Goal: Leave review/rating: Leave review/rating

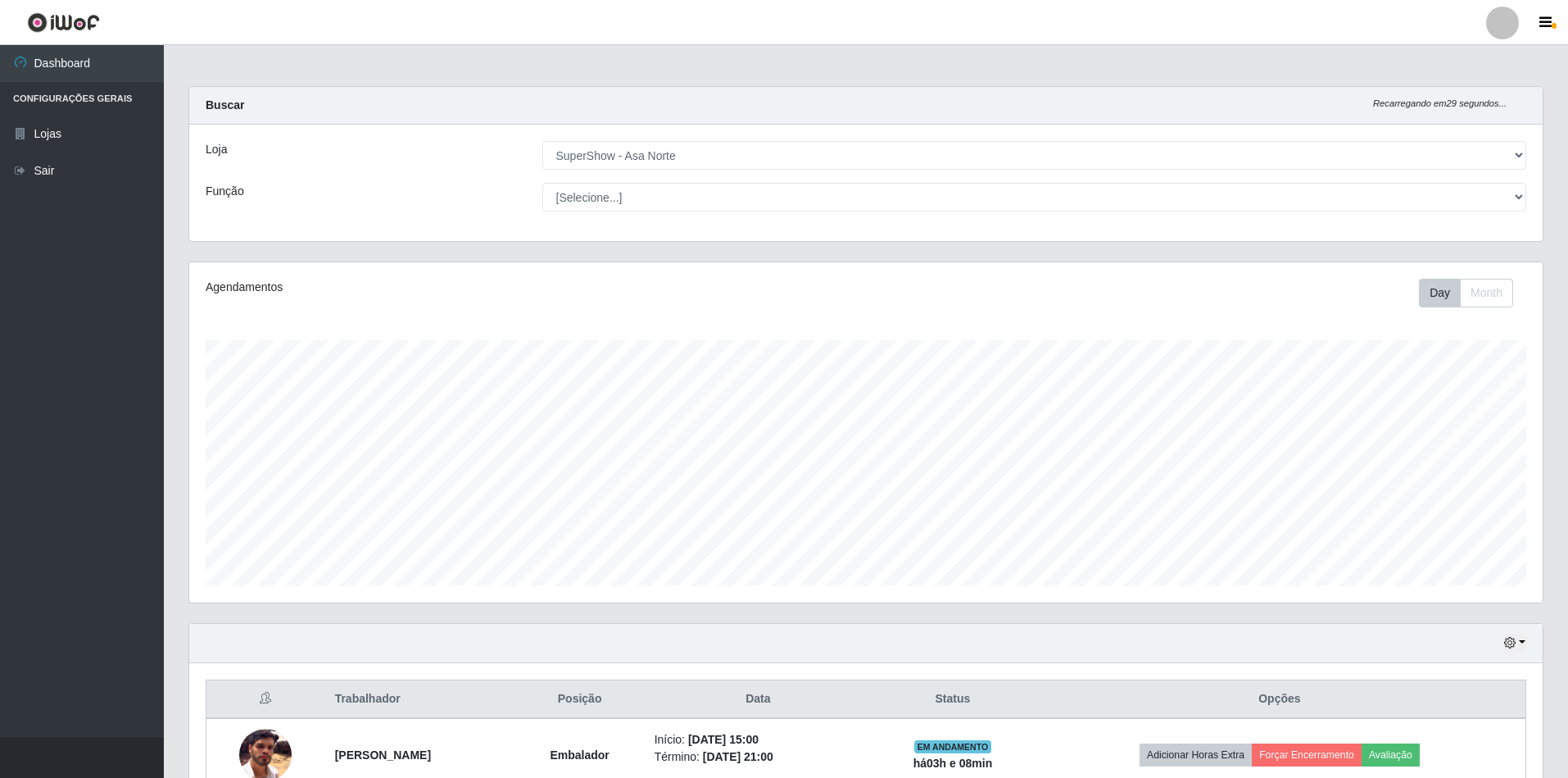
select select "71"
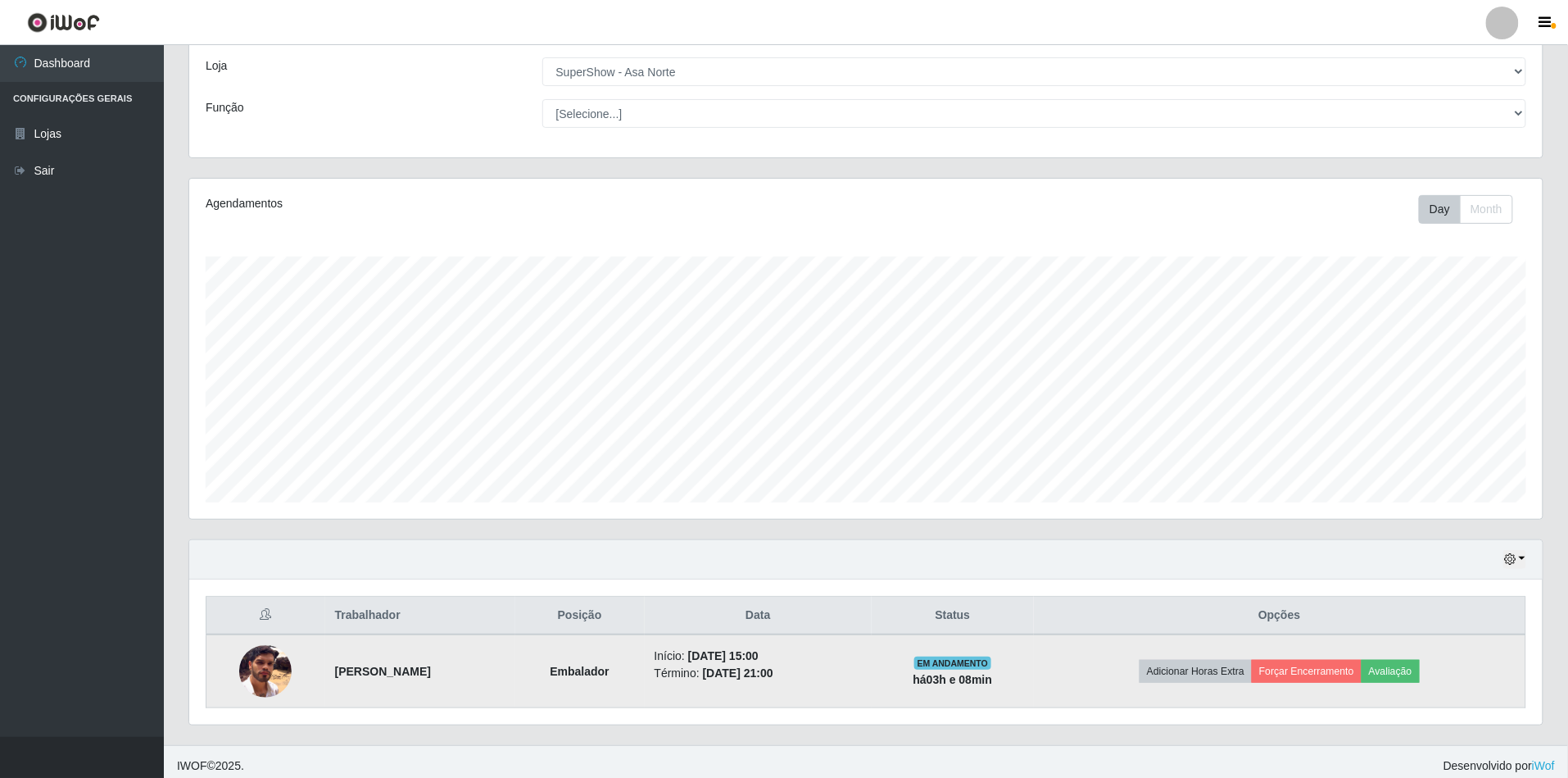
scroll to position [341, 1353]
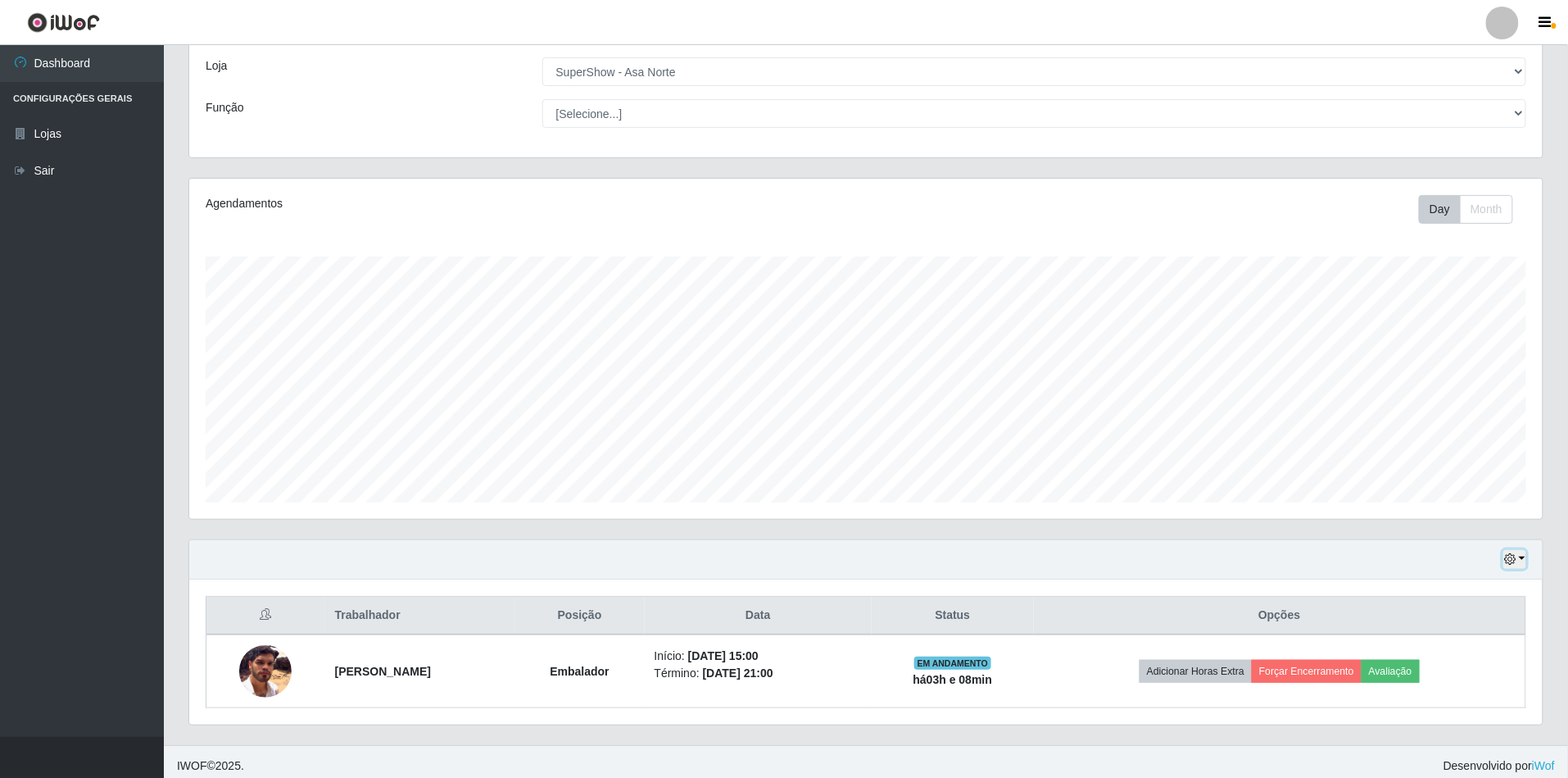
click at [1516, 554] on button "button" at bounding box center [1515, 559] width 23 height 19
click at [1442, 423] on button "1 dia" at bounding box center [1461, 428] width 130 height 34
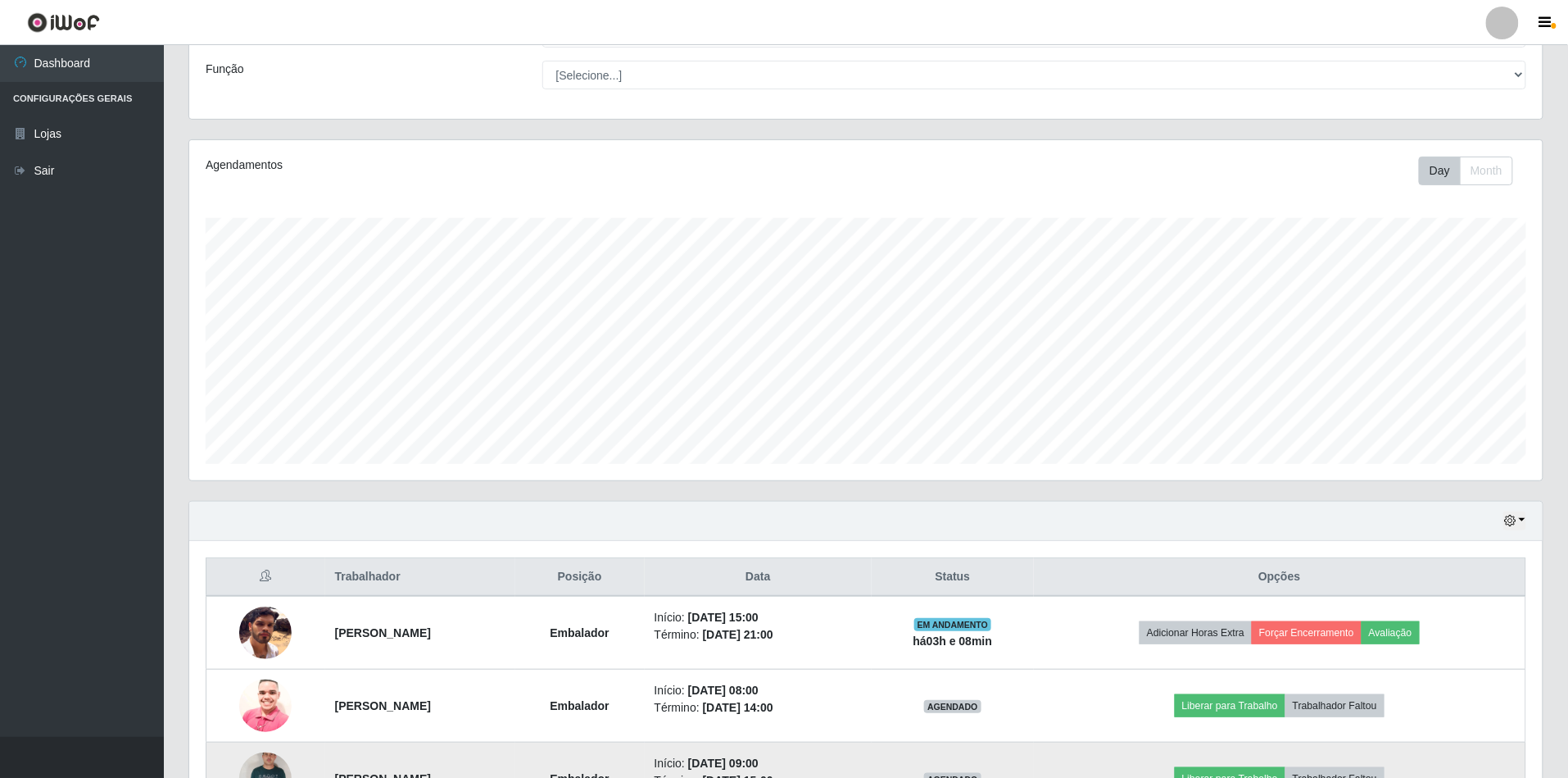
scroll to position [241, 0]
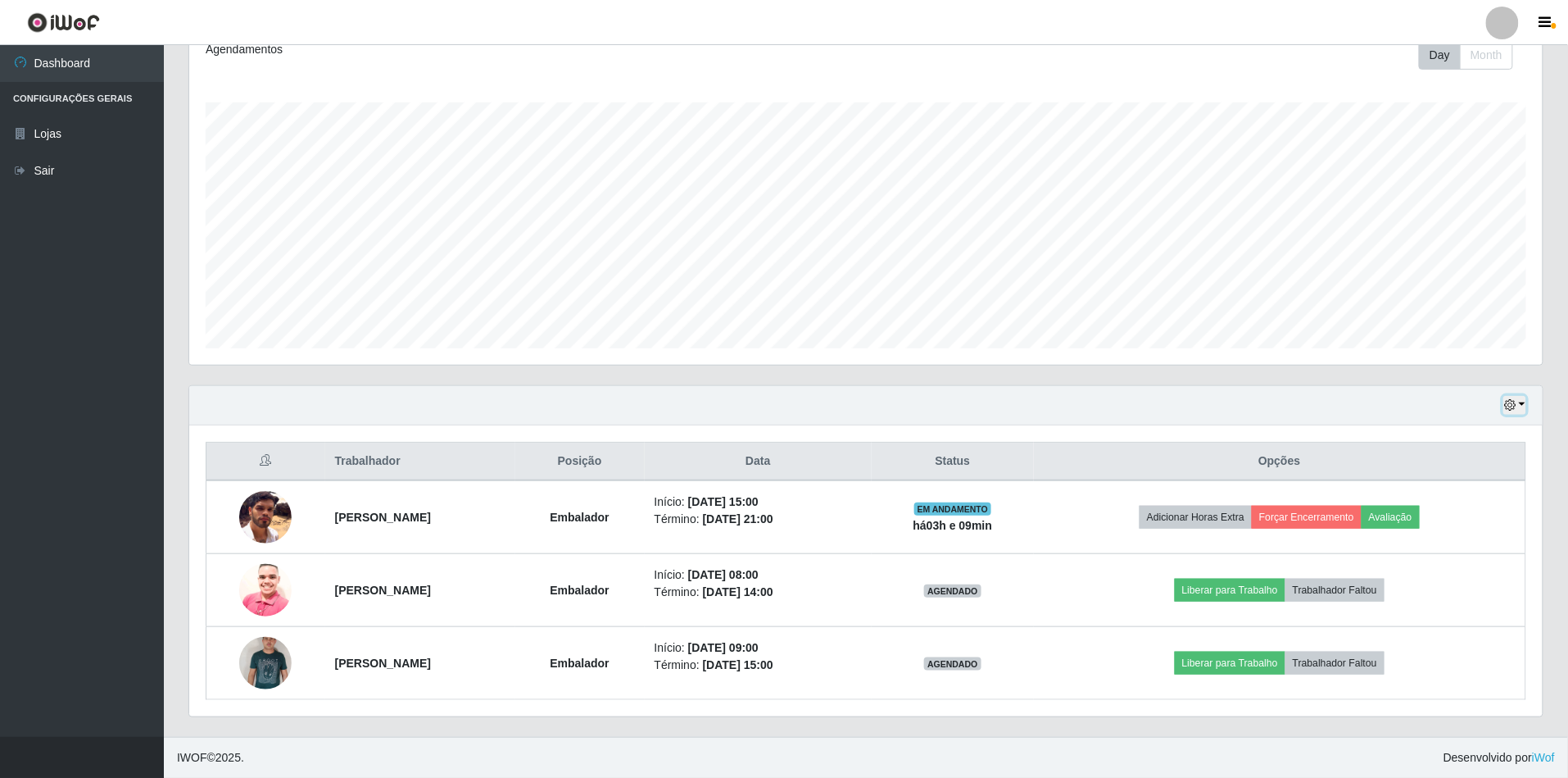
click at [1510, 400] on icon "button" at bounding box center [1509, 405] width 11 height 11
click at [1447, 436] on button "Hoje" at bounding box center [1461, 434] width 130 height 34
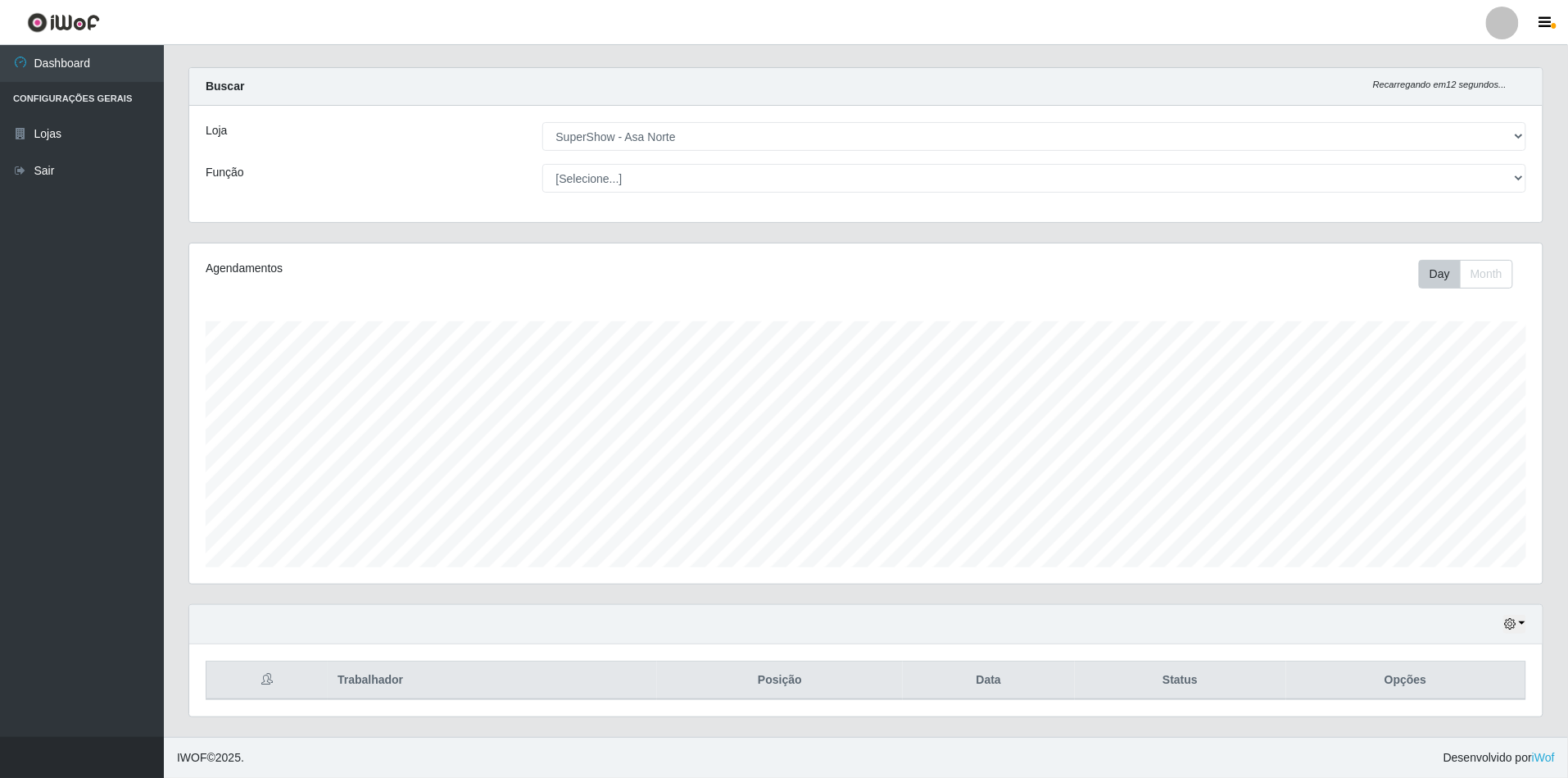
scroll to position [95, 0]
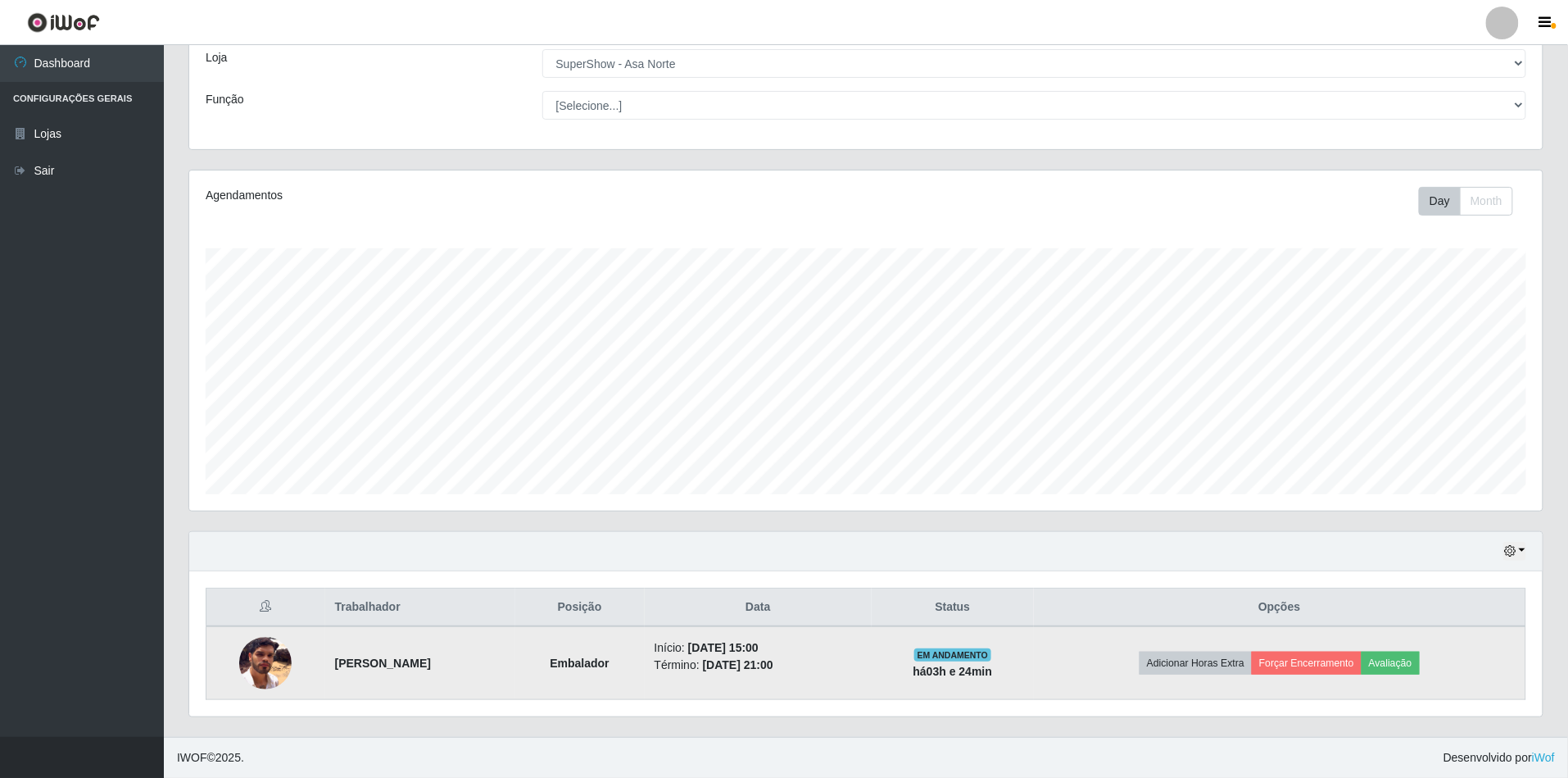
drag, startPoint x: 820, startPoint y: 556, endPoint x: 775, endPoint y: 633, distance: 89.2
click at [802, 614] on div "Hoje 1 dia 3 dias 1 Semana Não encerrados Trabalhador Posição Data Status Opçõe…" at bounding box center [866, 624] width 1355 height 186
click at [1417, 651] on button "Avaliação" at bounding box center [1390, 663] width 58 height 23
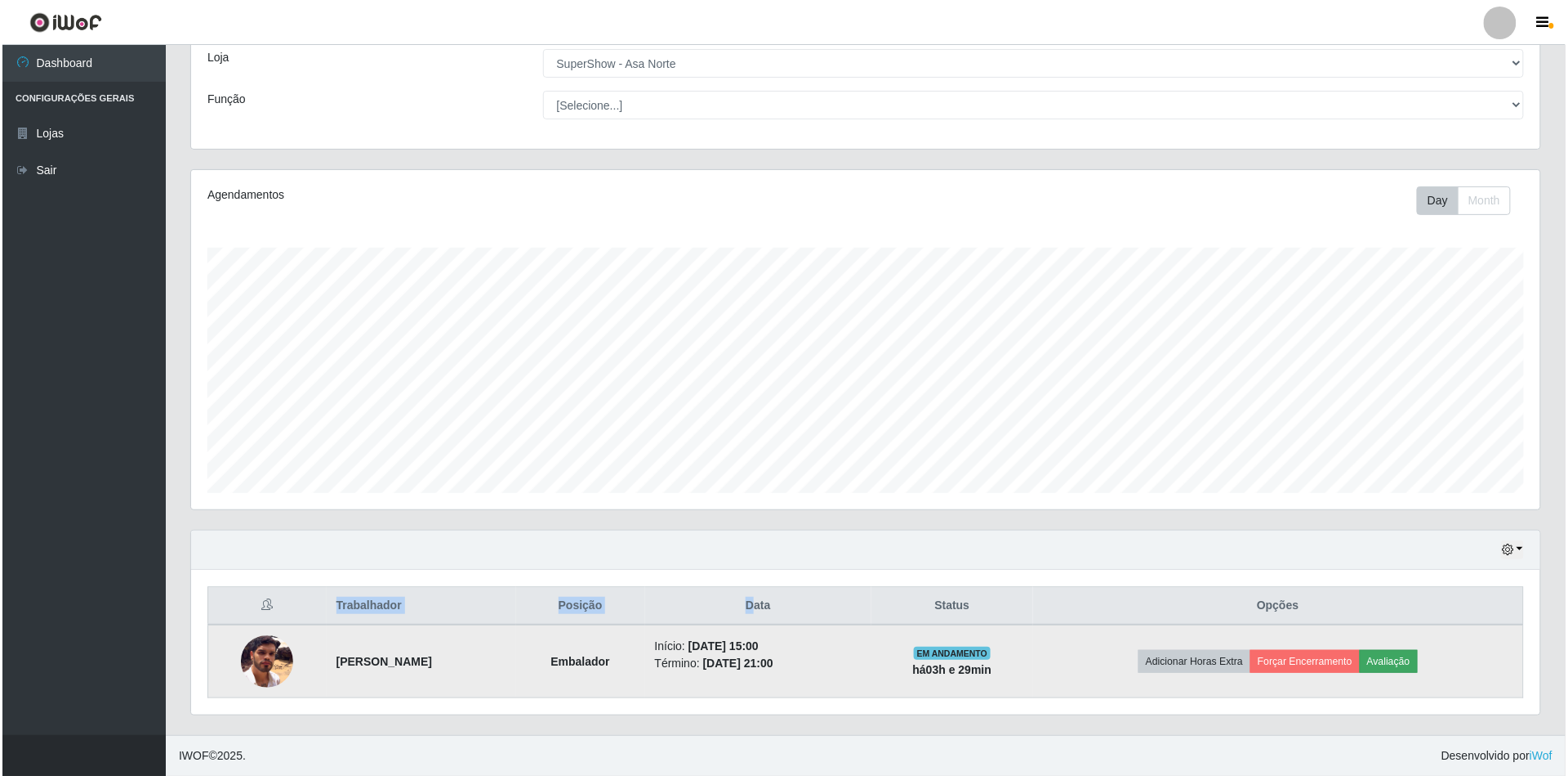
scroll to position [340, 1335]
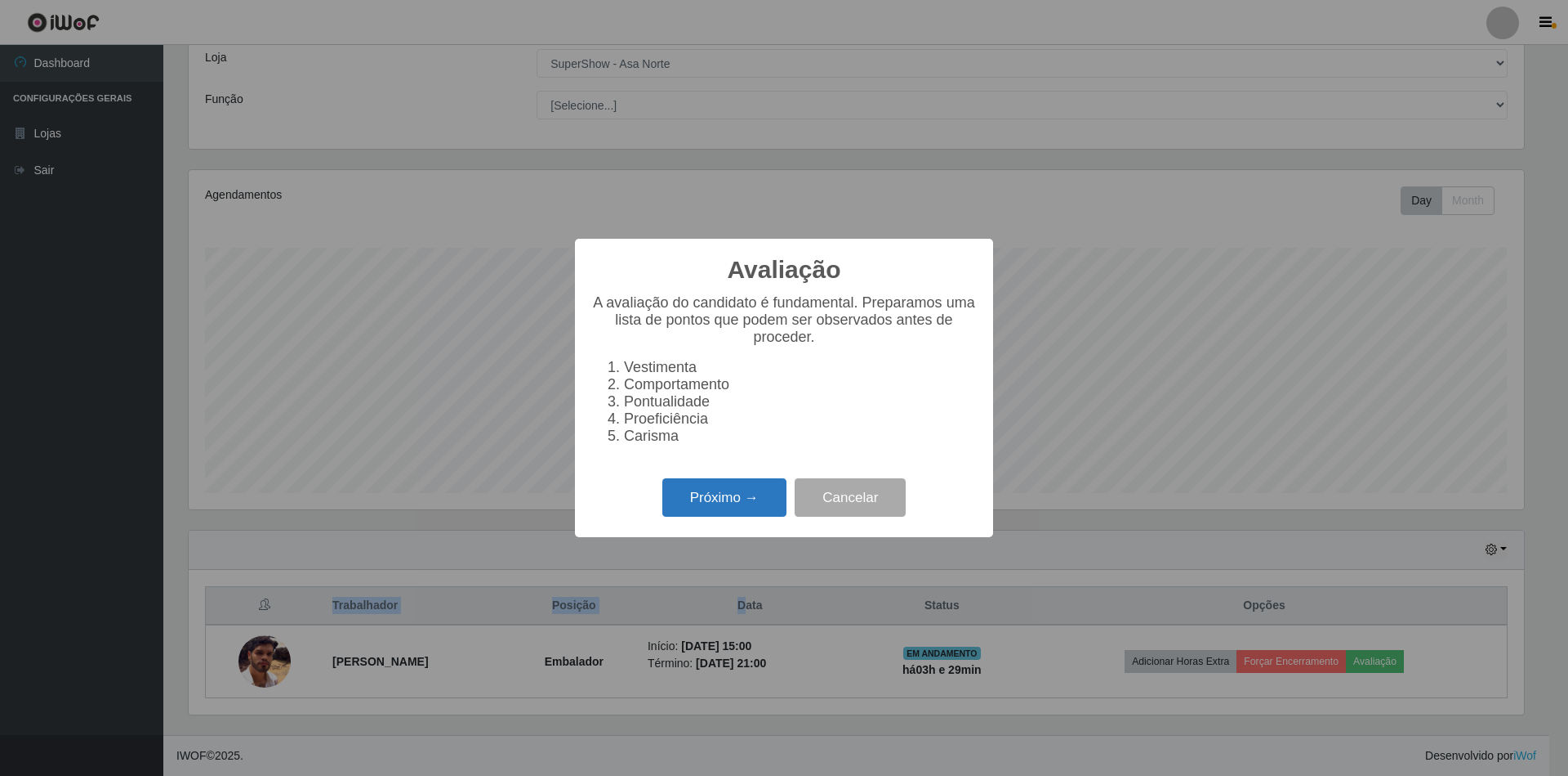
click at [720, 508] on button "Próximo →" at bounding box center [725, 497] width 125 height 39
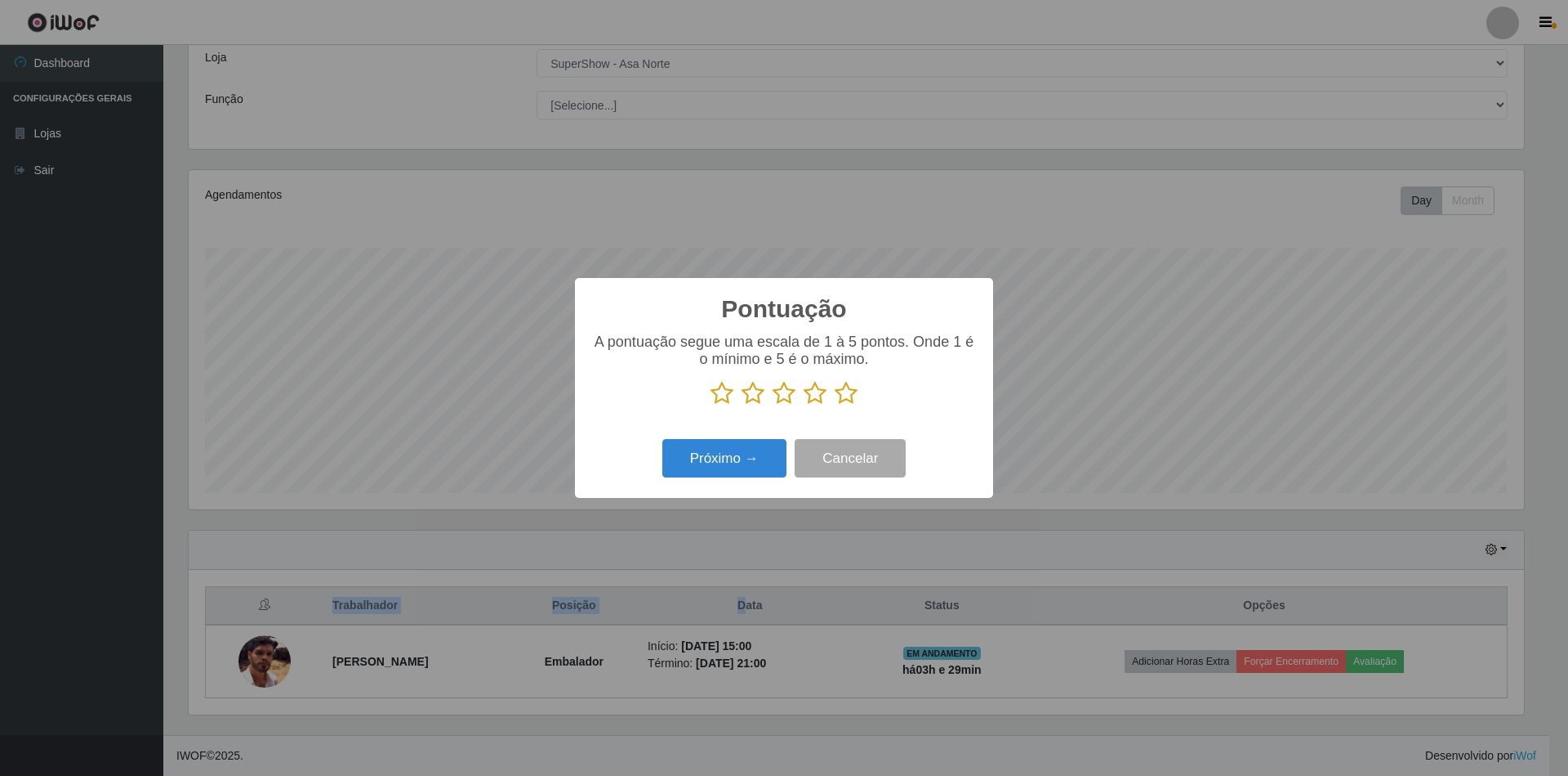
scroll to position [816927, 815415]
click at [842, 389] on icon at bounding box center [846, 393] width 23 height 25
click at [835, 405] on input "radio" at bounding box center [835, 405] width 0 height 0
click at [750, 464] on button "Próximo →" at bounding box center [725, 458] width 125 height 39
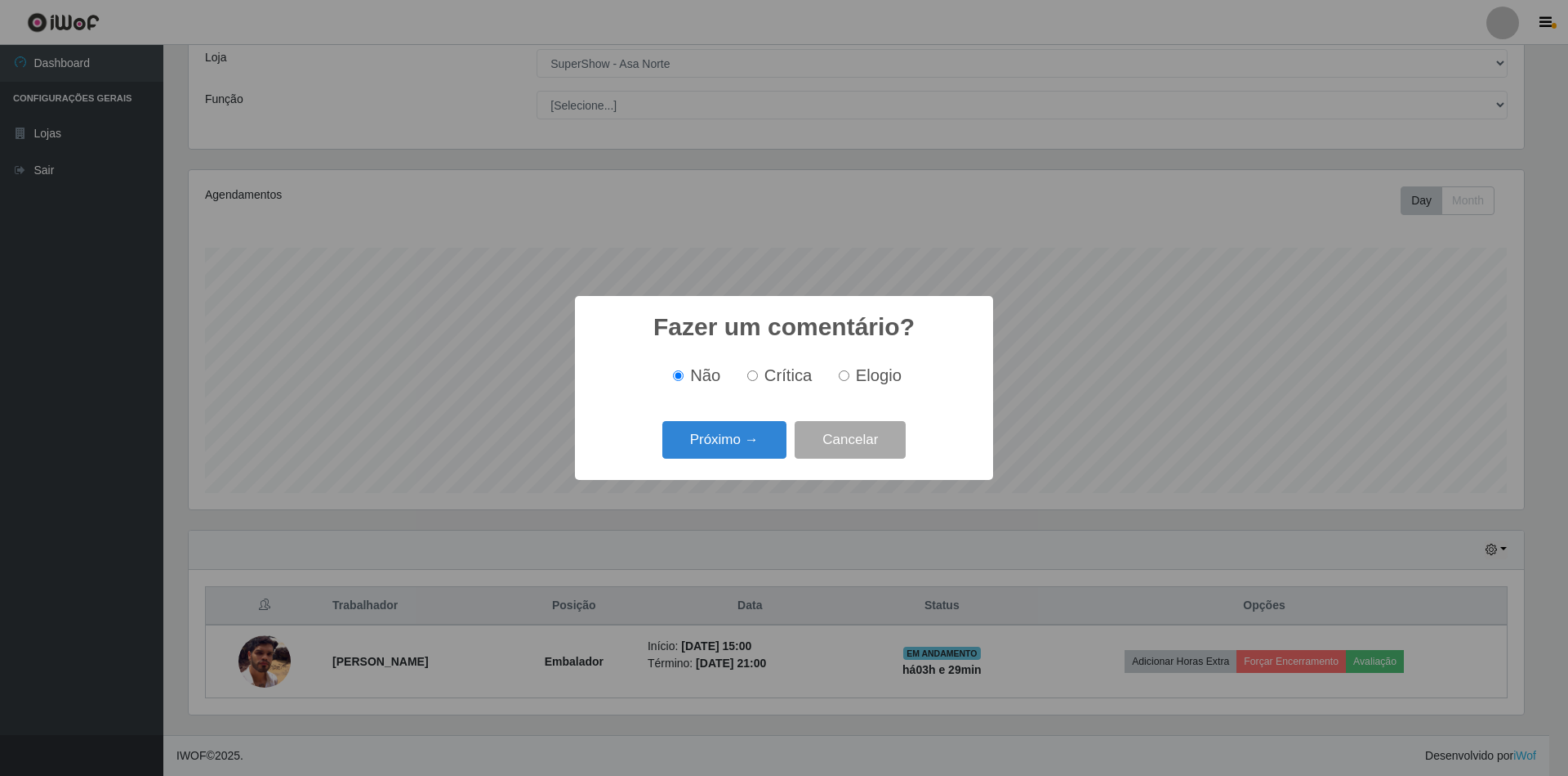
click at [842, 374] on input "Elogio" at bounding box center [843, 375] width 10 height 10
radio input "true"
click at [730, 445] on button "Próximo →" at bounding box center [725, 440] width 125 height 39
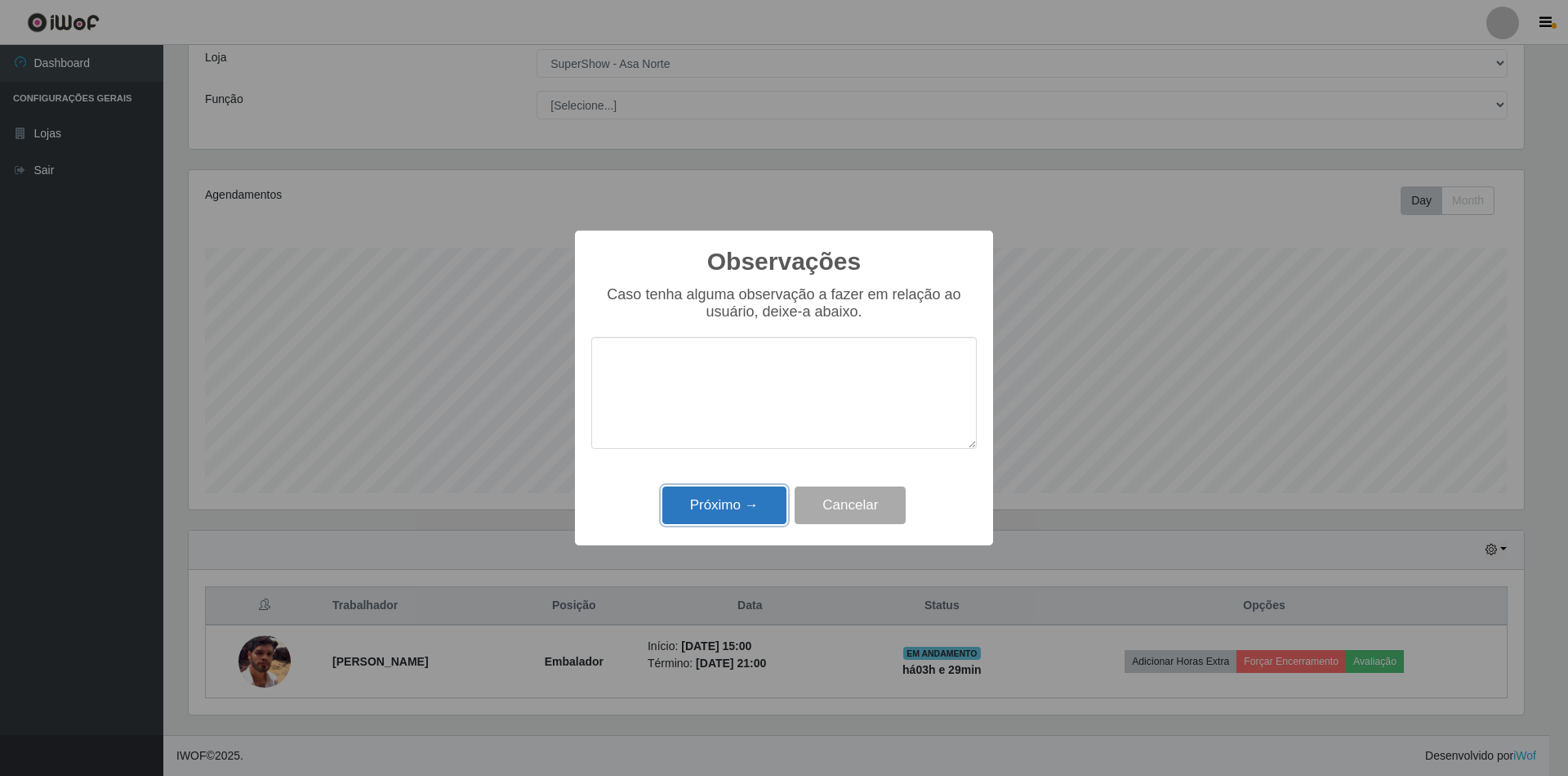
click at [743, 497] on button "Próximo →" at bounding box center [725, 505] width 125 height 39
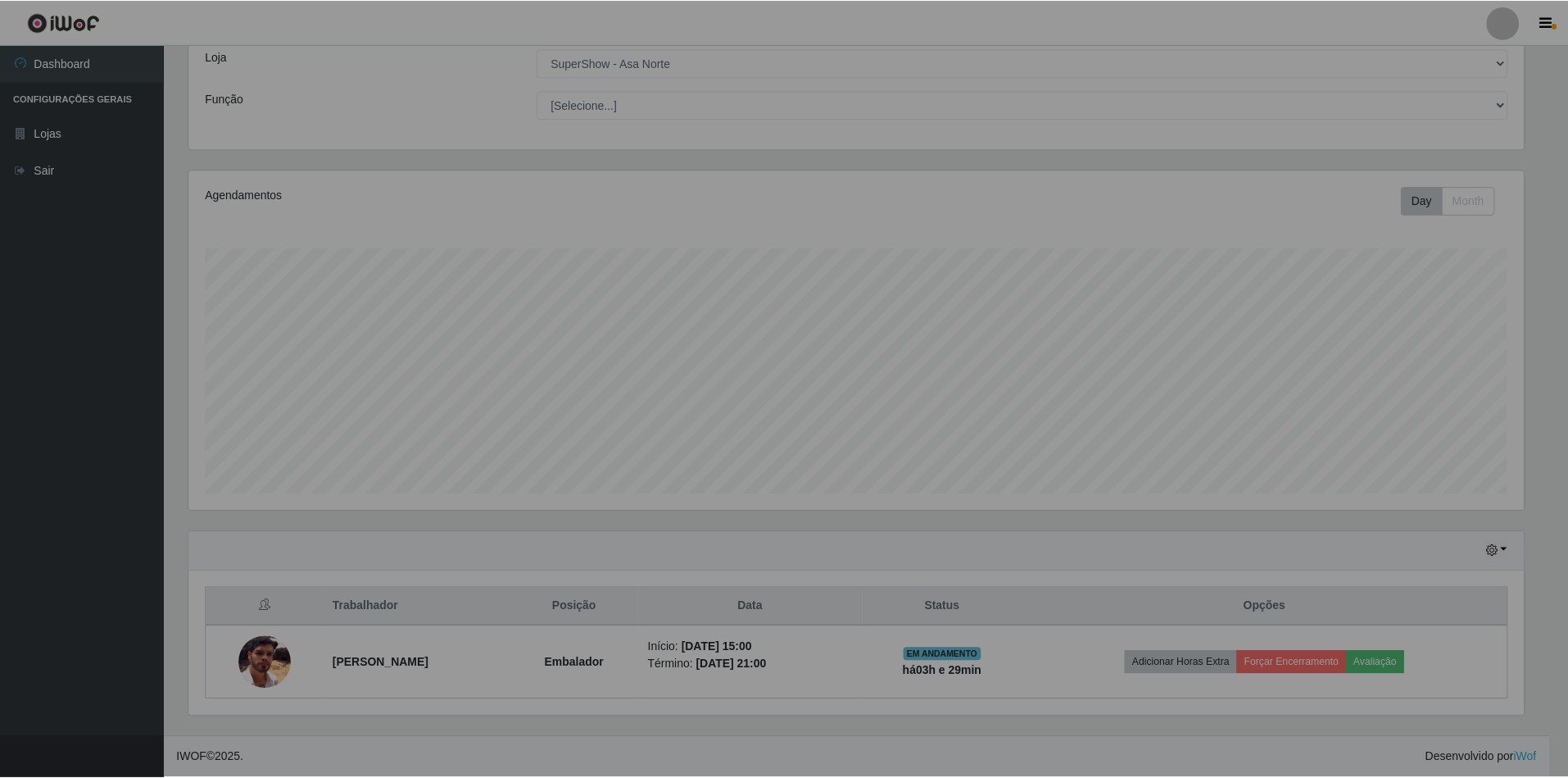
scroll to position [341, 1353]
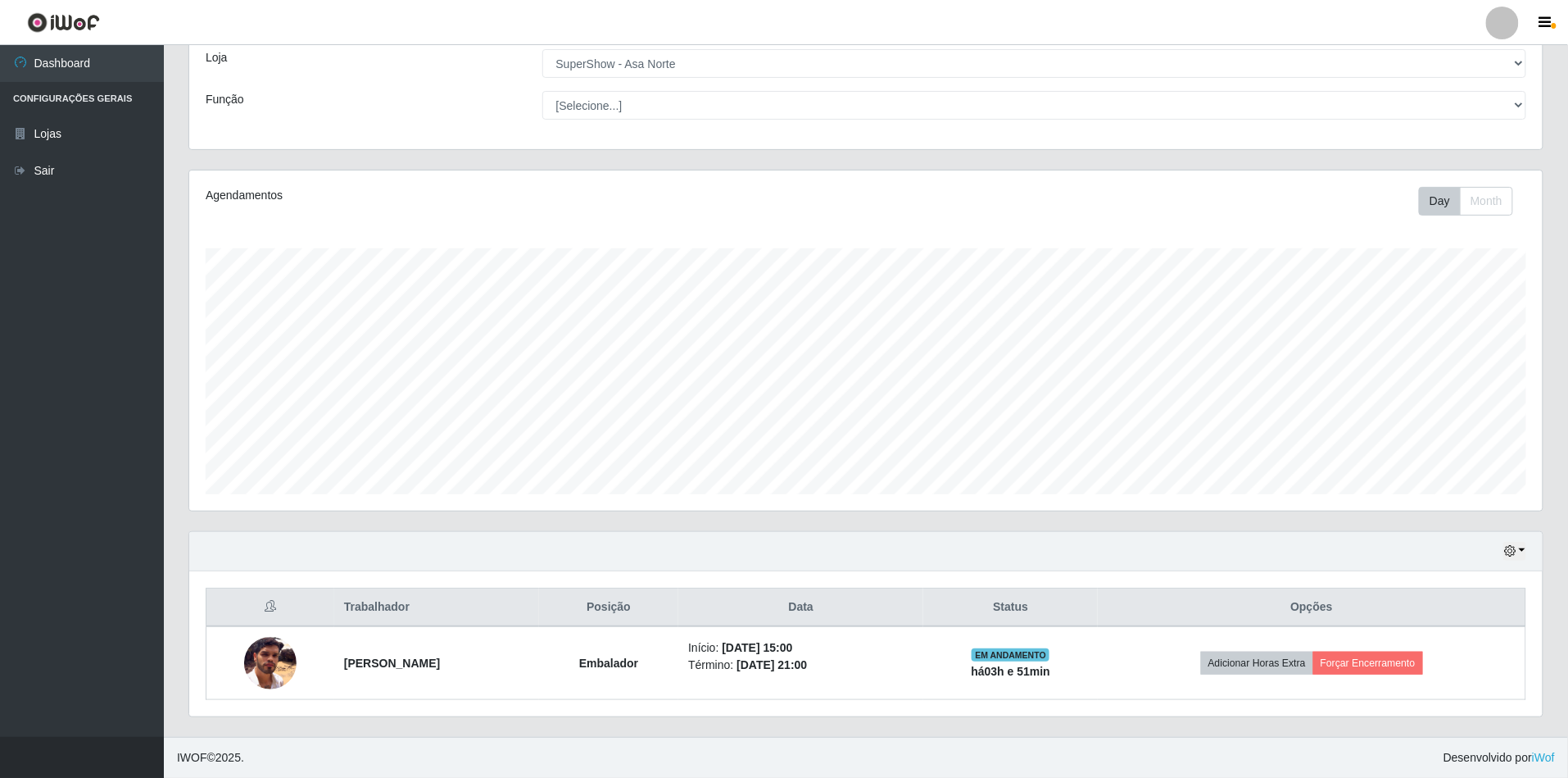
click at [1157, 207] on div "Day Month" at bounding box center [1145, 201] width 784 height 28
